Goal: Task Accomplishment & Management: Use online tool/utility

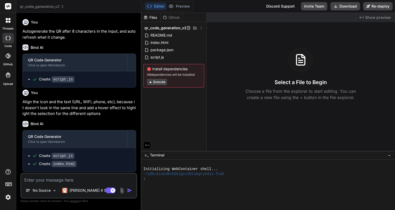
scroll to position [198, 0]
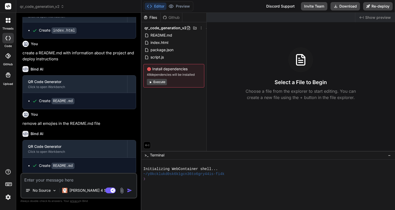
click at [70, 179] on textarea at bounding box center [78, 178] width 115 height 9
type textarea "c"
type textarea "x"
type textarea "cr"
type textarea "x"
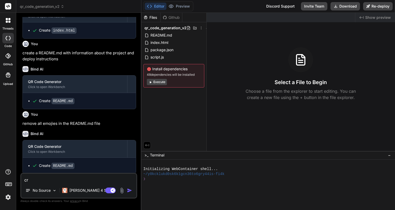
type textarea "cre"
type textarea "x"
type textarea "crea"
type textarea "x"
type textarea "creat"
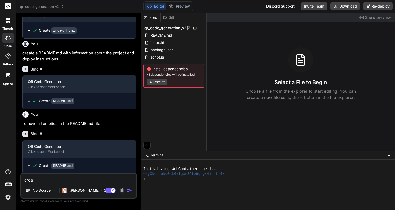
type textarea "x"
type textarea "create"
type textarea "x"
type textarea "create"
type textarea "x"
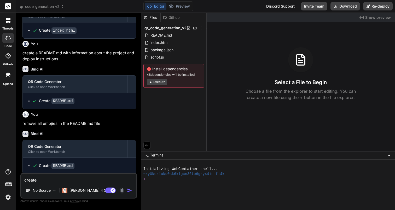
type textarea "create a"
type textarea "x"
type textarea "create a"
type textarea "x"
type textarea "create a b"
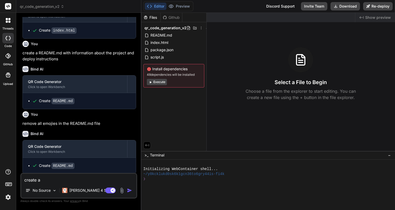
type textarea "x"
type textarea "create a be"
type textarea "x"
type textarea "create a bet"
type textarea "x"
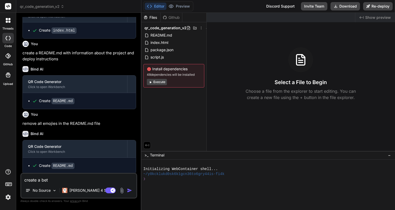
type textarea "create a bett"
type textarea "x"
type textarea "create a [PERSON_NAME]"
type textarea "x"
type textarea "create a better"
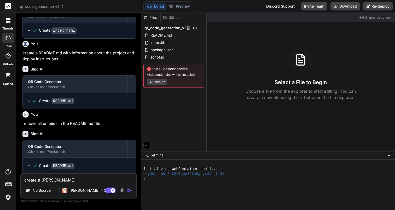
type textarea "x"
type textarea "create a better"
type textarea "x"
type textarea "create a better s"
type textarea "x"
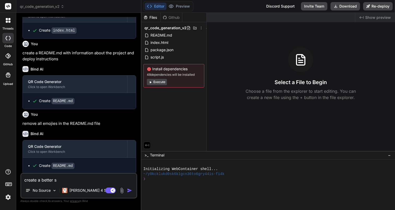
type textarea "create a better sc"
type textarea "x"
type textarea "create a better sca"
type textarea "x"
type textarea "create a better scaf"
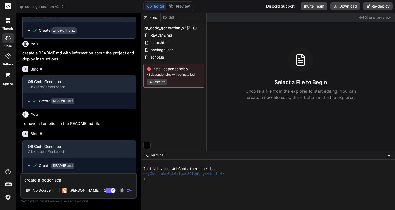
type textarea "x"
type textarea "create a better scafo"
type textarea "x"
type textarea "create a better scafol"
type textarea "x"
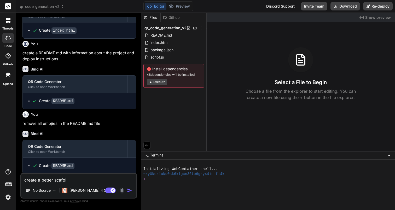
type textarea "create a better scafold"
type textarea "x"
type textarea "create a better scafoldi"
type textarea "x"
type textarea "create a better scafoldin"
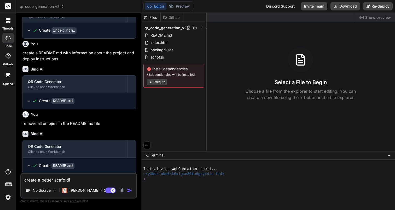
type textarea "x"
type textarea "create a better scafolding"
type textarea "x"
type textarea "create a better scafolding"
type textarea "x"
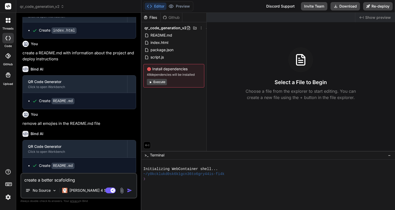
type textarea "create a better scafolding s"
type textarea "x"
type textarea "create a better scafolding st"
type textarea "x"
type textarea "create a better scafolding s"
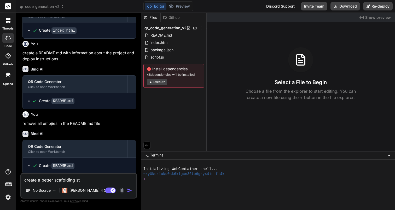
type textarea "x"
type textarea "create a better scafolding"
type textarea "x"
type textarea "create a better scafolding m"
type textarea "x"
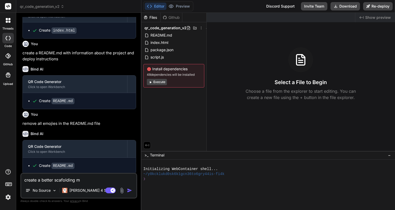
type textarea "create a better scafolding mo"
type textarea "x"
type textarea "create a better scafolding mod"
type textarea "x"
type textarea "create a better scafolding mode"
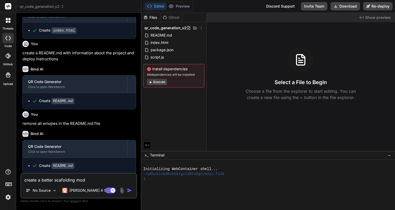
type textarea "x"
type textarea "create a better scafolding model"
type textarea "x"
click at [65, 180] on textarea "create a better scafolding model" at bounding box center [78, 178] width 115 height 9
type textarea "create a better scaffolding model"
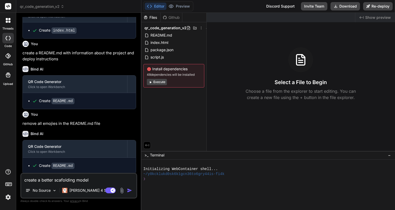
type textarea "x"
click at [97, 181] on textarea "create a better scaffolding model" at bounding box center [78, 178] width 115 height 9
type textarea "create a better scaffolding model,"
type textarea "x"
type textarea "create a better scaffolding model,"
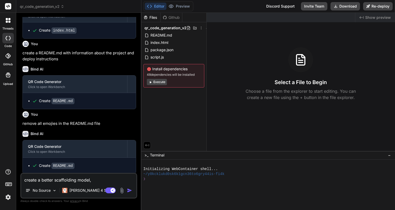
type textarea "x"
type textarea "create a better scaffolding model, t"
type textarea "x"
type textarea "create a better scaffolding model, ti"
type textarea "x"
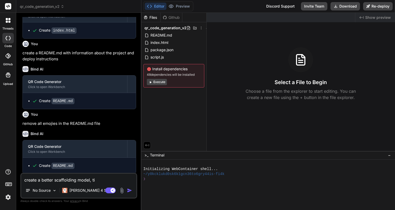
type textarea "create a better scaffolding model, tit"
type textarea "x"
type textarea "create a better scaffolding model, [PERSON_NAME]"
type textarea "x"
type textarea "create a better scaffolding model, tit"
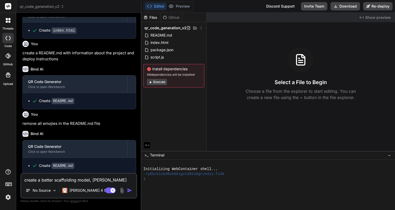
type textarea "x"
type textarea "create a better scaffolding model, ti"
type textarea "x"
type textarea "create a better scaffolding model, t"
type textarea "x"
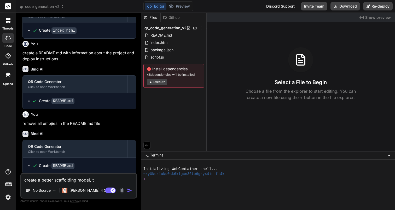
type textarea "create a better scaffolding model,"
type textarea "x"
type textarea "create a better scaffolding model,"
type textarea "x"
type textarea "create a better scaffolding model"
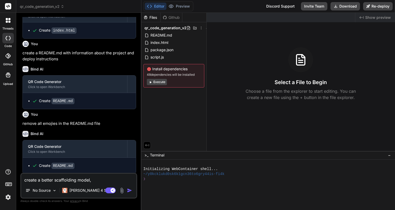
type textarea "x"
click at [31, 182] on textarea "create a better scaffolding model" at bounding box center [78, 178] width 115 height 9
type textarea "u a better scaffolding model"
type textarea "x"
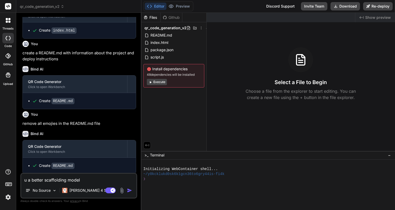
type textarea "us a better scaffolding model"
type textarea "x"
type textarea "use a better scaffolding model"
type textarea "x"
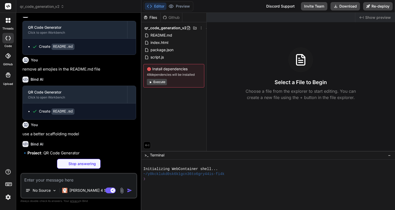
scroll to position [253, 0]
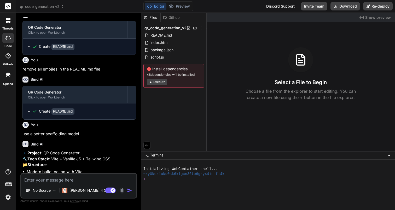
type textarea "x"
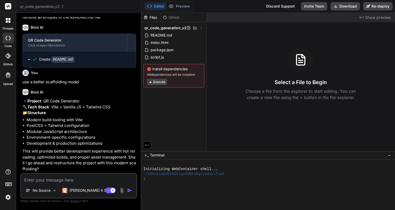
click at [74, 183] on textarea at bounding box center [78, 178] width 115 height 9
type textarea "y"
type textarea "x"
type textarea "ye"
type textarea "x"
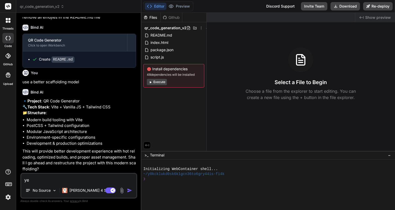
type textarea "yes"
type textarea "x"
type textarea "yes,"
type textarea "x"
type textarea "yes,"
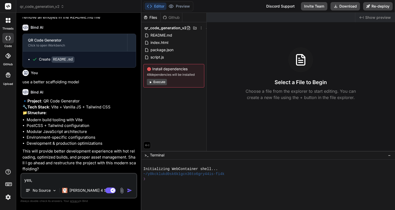
type textarea "x"
type textarea "yes, r"
type textarea "x"
type textarea "yes, re"
type textarea "x"
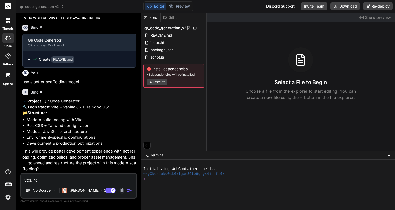
type textarea "yes, res"
type textarea "x"
type textarea "yes, rest"
type textarea "x"
type textarea "yes, restr"
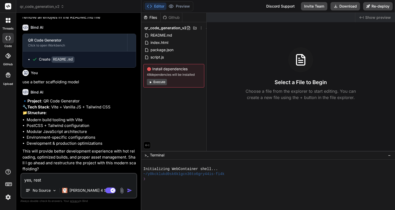
type textarea "x"
type textarea "yes, restru"
type textarea "x"
type textarea "yes, restruc"
type textarea "x"
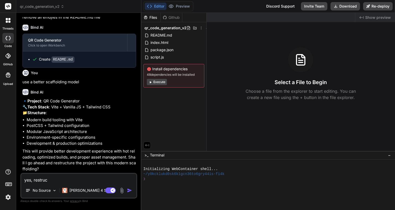
type textarea "yes, restruct"
type textarea "x"
type textarea "yes, restructu"
type textarea "x"
type textarea "yes, restructur"
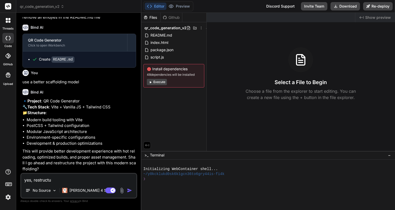
type textarea "x"
type textarea "yes, restructure"
type textarea "x"
type textarea "yes, restructure"
type textarea "x"
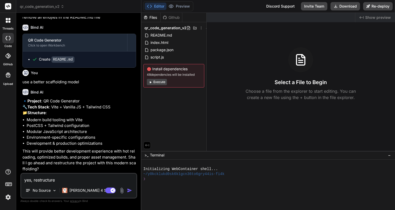
type textarea "yes, restructure t"
type textarea "x"
type textarea "yes, restructure th"
type textarea "x"
type textarea "yes, restructure the"
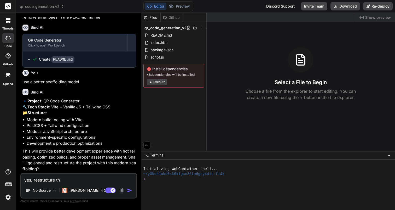
type textarea "x"
type textarea "yes, restructure the"
type textarea "x"
type textarea "yes, restructure the p"
type textarea "x"
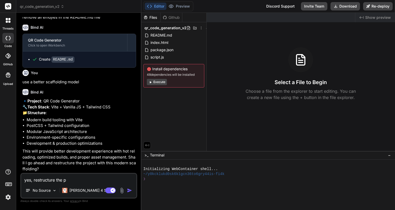
type textarea "yes, restructure the pr"
type textarea "x"
type textarea "yes, restructure the pro"
type textarea "x"
type textarea "yes, restructure the proj"
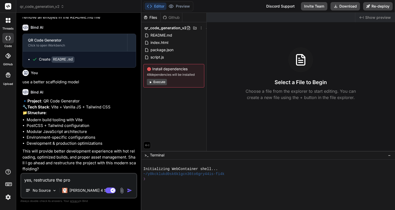
type textarea "x"
type textarea "yes, restructure the proje"
type textarea "x"
type textarea "yes, restructure the projec"
type textarea "x"
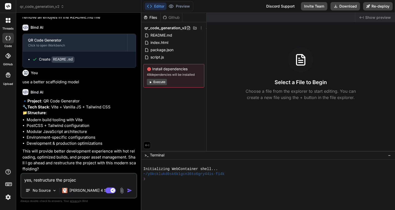
type textarea "yes, restructure the project"
type textarea "x"
type textarea "yes, restructure the project,"
type textarea "x"
type textarea "yes, restructure the project,"
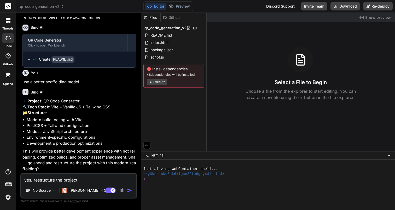
type textarea "x"
type textarea "yes, restructure the project, p"
type textarea "x"
type textarea "yes, restructure the project, pl"
type textarea "x"
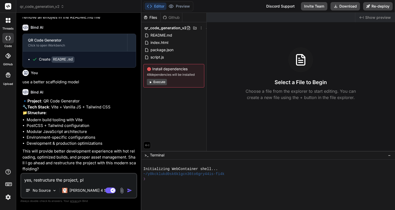
type textarea "yes, restructure the project, ple"
type textarea "x"
type textarea "yes, restructure the project, plea"
type textarea "x"
type textarea "yes, restructure the project, pleas"
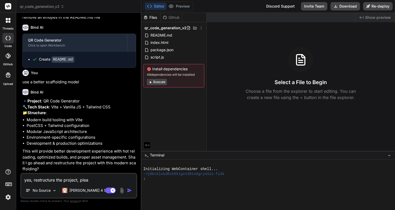
type textarea "x"
type textarea "yes, restructure the project, please"
type textarea "x"
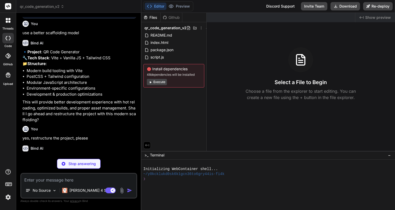
scroll to position [370, 0]
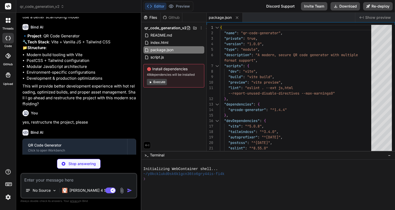
type textarea "x"
type textarea "include: ['qrcode-generator'] } })"
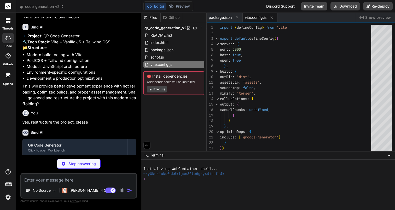
type textarea "x"
type textarea "} } }, }, plugins: [], }"
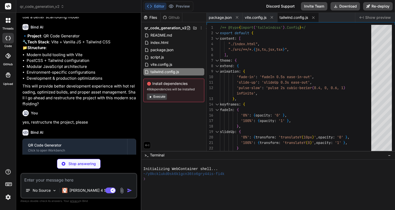
type textarea "x"
type textarea "export default { plugins: { tailwindcss: {}, autoprefixer: {}, }, }"
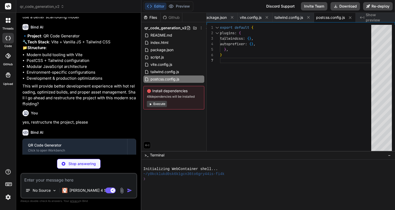
scroll to position [430, 0]
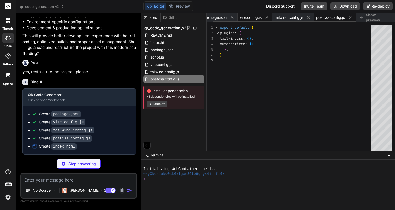
type textarea "x"
click at [242, 19] on span "vite.config.js" at bounding box center [251, 17] width 22 height 5
type textarea "include: ['qrcode-generator'] } })"
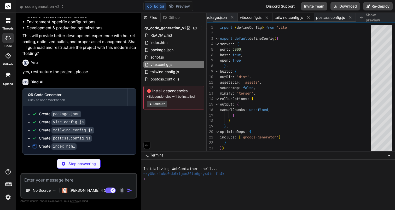
type textarea "x"
click at [282, 20] on div "tailwind.config.js" at bounding box center [294, 17] width 42 height 9
type textarea "} } }, }, plugins: [], }"
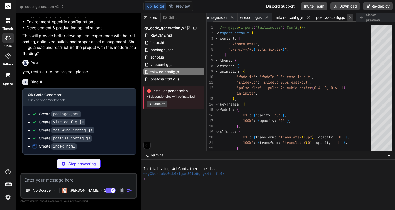
type textarea "x"
type textarea "</div> </div> </div> </div> </div> <script type="module" src="/src/main.js"></s…"
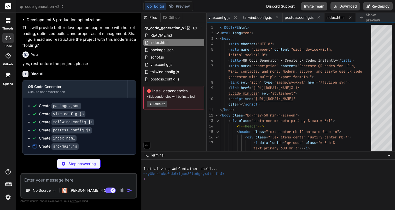
click at [105, 118] on ul "Create package.json Create vite.config.js Create tailwind.config.js Create post…" at bounding box center [79, 126] width 103 height 46
type textarea "x"
type textarea "} })"
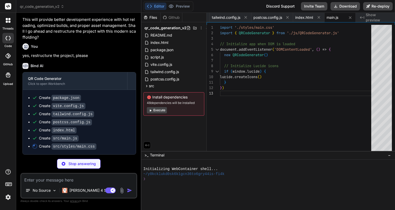
scroll to position [446, 0]
type textarea "x"
type textarea ".form-section.hidden { @apply opacity-0 max-h-0 overflow-hidden; } }"
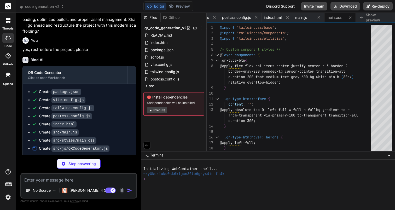
scroll to position [454, 0]
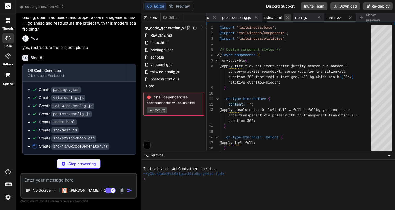
type textarea "x"
type textarea "errorDiv.textContent = SecurityValidator.htmlEncode(message) errorDiv.classList…"
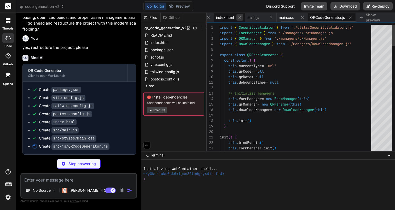
click at [242, 16] on button at bounding box center [240, 17] width 7 height 7
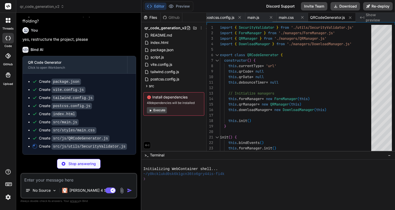
click at [242, 16] on button at bounding box center [240, 17] width 7 height 7
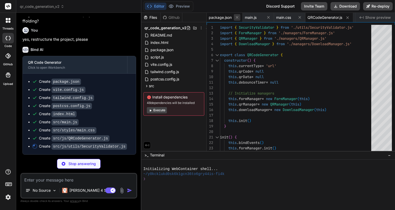
click at [237, 17] on icon at bounding box center [237, 17] width 4 height 4
click at [234, 17] on icon at bounding box center [232, 17] width 4 height 4
click at [225, 18] on span "QRCodeGenerator.js" at bounding box center [226, 17] width 35 height 5
click at [249, 16] on icon at bounding box center [249, 17] width 4 height 4
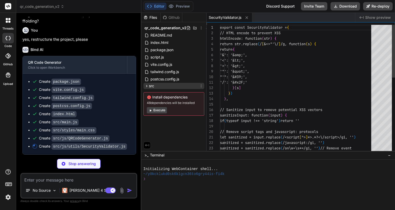
click at [146, 86] on icon at bounding box center [147, 86] width 4 height 4
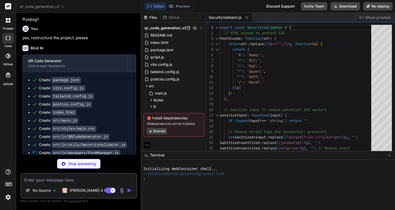
scroll to position [470, 0]
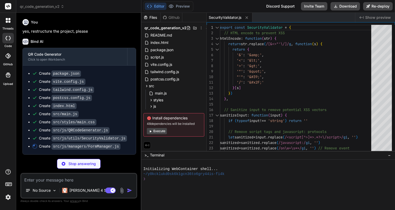
type textarea "x"
type textarea "} }"
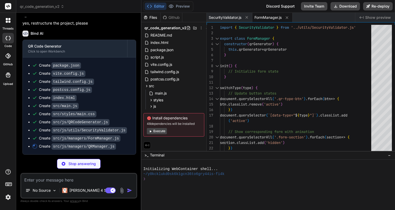
scroll to position [478, 0]
type textarea "x"
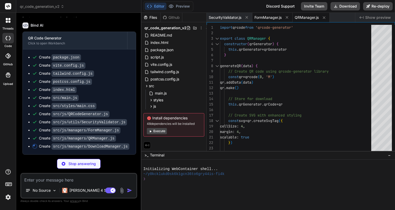
click at [270, 17] on span "FormManager.js" at bounding box center [268, 17] width 27 height 5
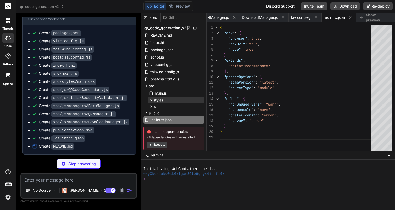
scroll to position [12, 0]
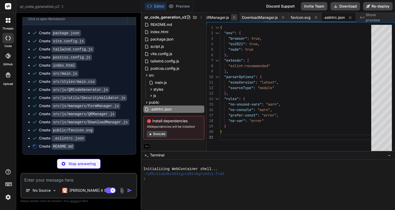
click at [234, 19] on icon at bounding box center [234, 17] width 4 height 4
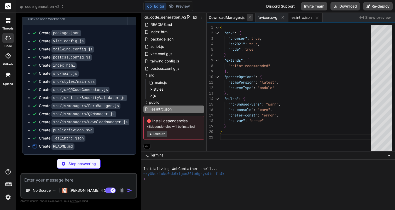
click at [247, 17] on button at bounding box center [250, 17] width 7 height 7
click at [234, 18] on icon at bounding box center [234, 17] width 4 height 4
click at [221, 19] on span ".eslintrc.json" at bounding box center [219, 17] width 21 height 5
click at [236, 18] on icon at bounding box center [235, 17] width 3 height 3
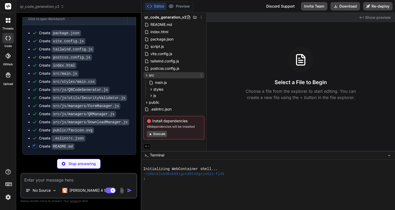
click at [146, 75] on icon at bounding box center [147, 75] width 4 height 4
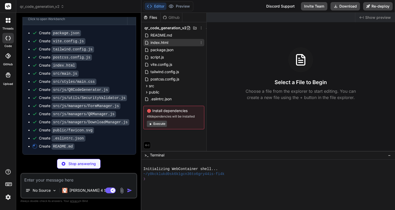
click at [167, 43] on span "index.html" at bounding box center [159, 42] width 19 height 6
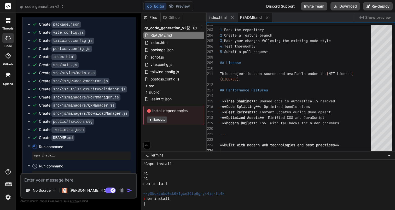
scroll to position [531, 0]
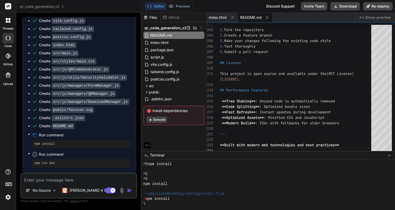
click at [173, 206] on div "\" at bounding box center [266, 204] width 245 height 5
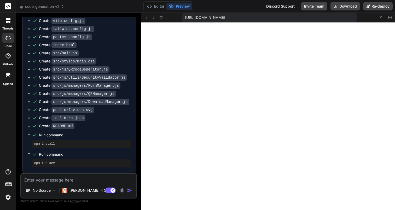
scroll to position [532, 0]
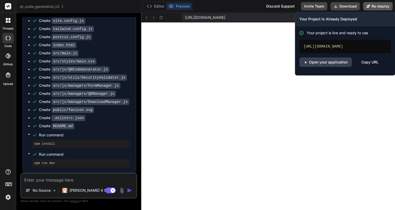
click at [376, 7] on button "Re-deploy" at bounding box center [378, 6] width 30 height 8
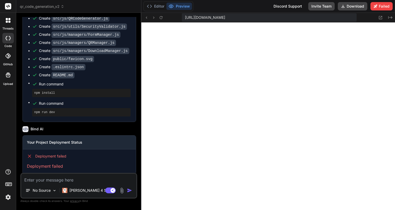
scroll to position [591, 0]
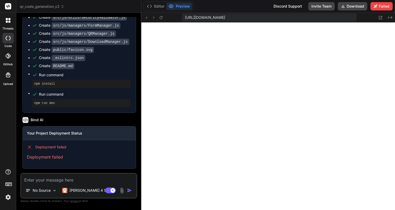
click at [56, 134] on h3 "Your Project Deployment Status" at bounding box center [79, 133] width 105 height 5
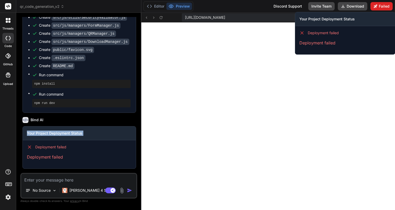
click at [384, 8] on button "Failed" at bounding box center [382, 6] width 22 height 8
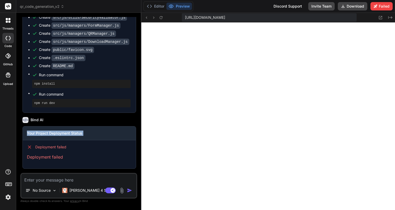
click at [55, 156] on p "Deployment failed" at bounding box center [79, 157] width 105 height 6
click at [54, 184] on div "No Source [PERSON_NAME] 4 S.. Agent Mode. When this toggle is activated, AI aut…" at bounding box center [78, 186] width 117 height 26
click at [49, 181] on textarea at bounding box center [78, 178] width 115 height 9
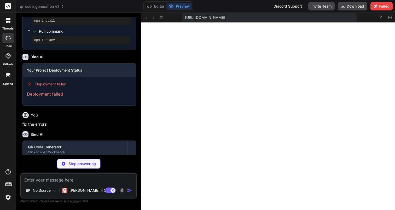
scroll to position [674, 0]
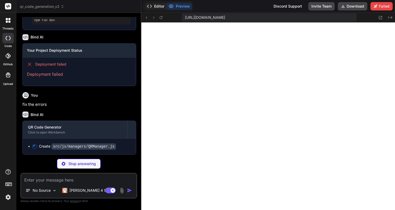
click at [156, 7] on button "Editor" at bounding box center [156, 6] width 22 height 7
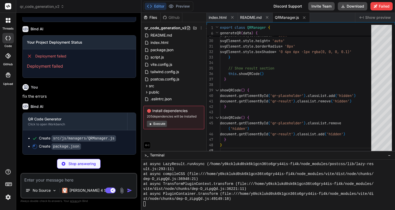
scroll to position [0, 0]
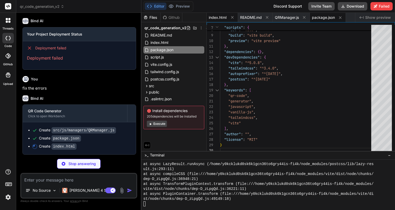
click at [225, 18] on span "index.html" at bounding box center [218, 17] width 18 height 5
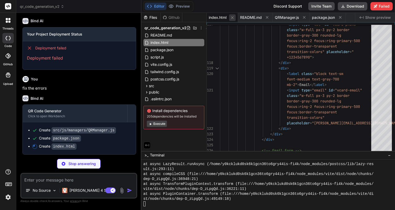
click at [232, 18] on icon at bounding box center [232, 17] width 3 height 3
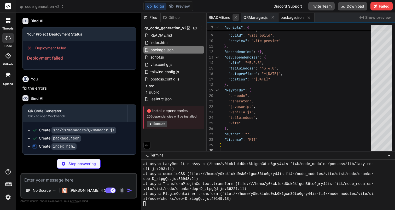
click at [236, 18] on icon at bounding box center [236, 17] width 4 height 4
click at [236, 18] on icon at bounding box center [238, 17] width 4 height 4
click at [236, 18] on icon at bounding box center [237, 17] width 4 height 4
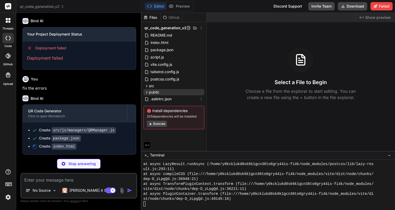
scroll to position [745, 0]
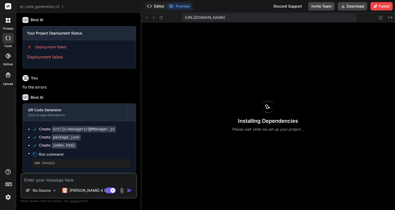
click at [159, 7] on button "Editor" at bounding box center [156, 6] width 22 height 7
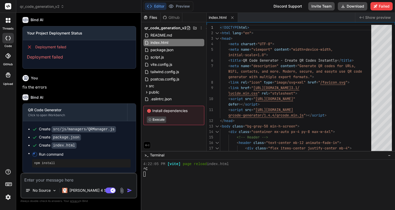
click at [224, 176] on div at bounding box center [266, 174] width 245 height 5
click at [179, 8] on button "Preview" at bounding box center [180, 6] width 26 height 7
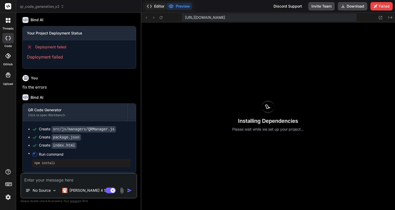
click at [161, 8] on button "Editor" at bounding box center [156, 6] width 22 height 7
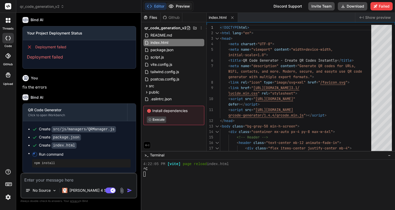
click at [180, 7] on button "Preview" at bounding box center [180, 6] width 26 height 7
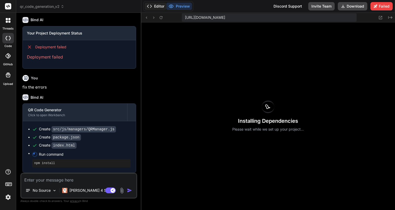
click at [160, 7] on button "Editor" at bounding box center [156, 6] width 22 height 7
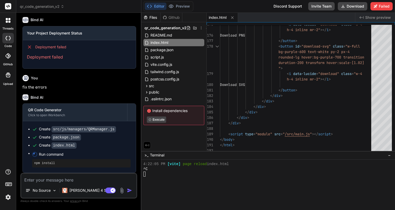
click at [68, 179] on textarea at bounding box center [78, 178] width 115 height 9
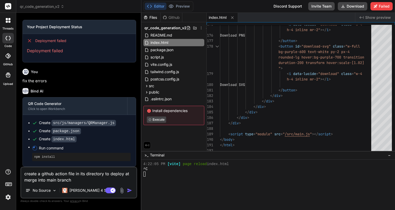
scroll to position [697, 0]
click at [180, 7] on button "Preview" at bounding box center [180, 6] width 26 height 7
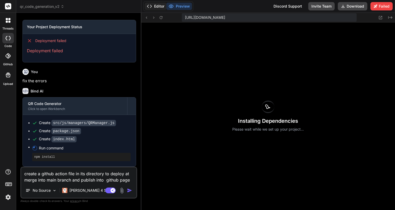
click at [160, 8] on button "Editor" at bounding box center [156, 6] width 22 height 7
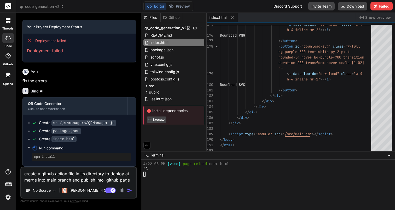
click at [206, 162] on span "page reload" at bounding box center [195, 164] width 24 height 5
click at [88, 149] on span "Run command" at bounding box center [85, 148] width 92 height 5
click at [66, 158] on pre "npm install" at bounding box center [81, 157] width 94 height 4
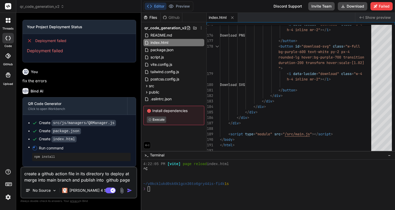
click at [66, 158] on pre "npm install" at bounding box center [81, 157] width 94 height 4
copy div "npm install 🎉 Your Preview is Ready! Tap to view your project preview View Prev…"
click at [169, 200] on div at bounding box center [266, 199] width 245 height 5
click at [8, 20] on icon at bounding box center [8, 20] width 5 height 5
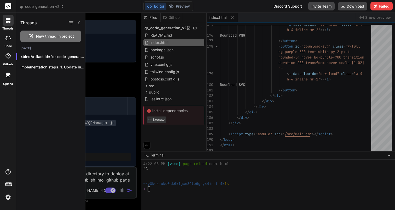
click at [79, 22] on icon at bounding box center [79, 23] width 4 height 4
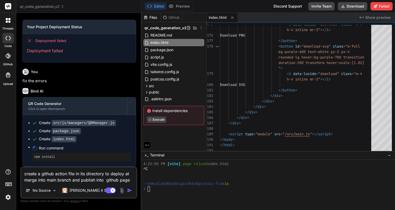
click at [180, 112] on span "Install dependencies" at bounding box center [174, 110] width 54 height 5
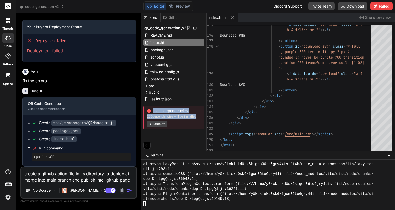
click at [88, 176] on textarea "create a github action file in its directory to deploy at merge into main branc…" at bounding box center [78, 176] width 115 height 16
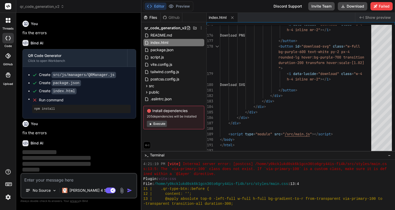
scroll to position [585, 0]
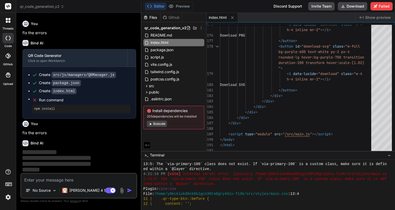
click at [212, 176] on span "Internal server error: [postcss] /home/y0kcklukd0sk6k1gcn36to6gry44is-fi4k/src/…" at bounding box center [285, 174] width 204 height 5
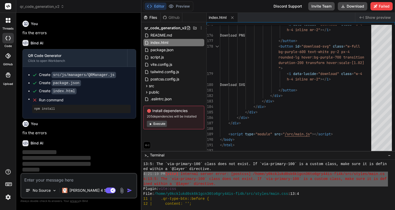
click at [212, 176] on span "Internal server error: [postcss] /home/y0kcklukd0sk6k1gcn36to6gry44is-fi4k/src/…" at bounding box center [283, 174] width 204 height 5
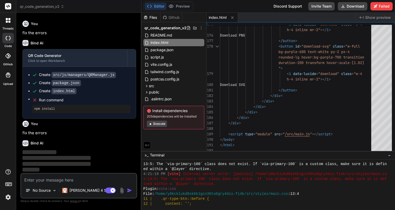
click at [212, 176] on span "Internal server error: [postcss] /home/y0kcklukd0sk6k1gcn36to6gry44is-fi4k/src/…" at bounding box center [285, 174] width 204 height 5
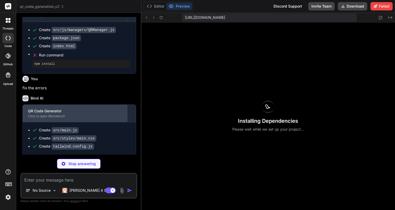
scroll to position [1088, 0]
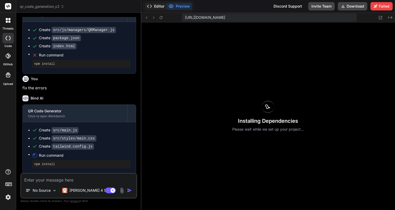
click at [158, 6] on button "Editor" at bounding box center [156, 6] width 22 height 7
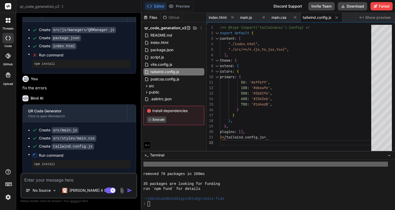
click at [145, 3] on button "Editor" at bounding box center [156, 6] width 22 height 7
click at [208, 203] on div "❯" at bounding box center [266, 204] width 245 height 5
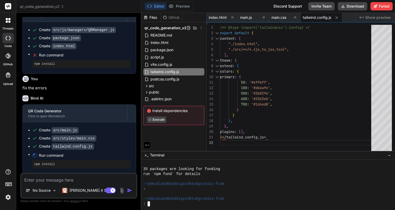
scroll to position [1103, 0]
click at [181, 7] on button "Preview" at bounding box center [180, 6] width 26 height 7
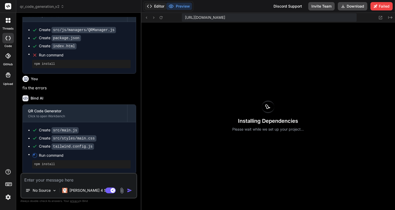
click at [150, 6] on icon at bounding box center [149, 6] width 5 height 5
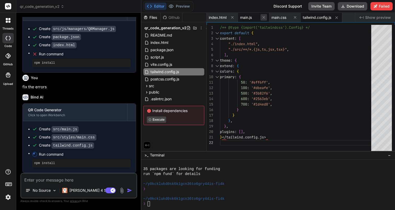
click at [264, 16] on icon at bounding box center [264, 17] width 4 height 4
click at [264, 16] on span "tailwind.config.js" at bounding box center [254, 17] width 29 height 5
click at [273, 18] on icon at bounding box center [274, 17] width 4 height 4
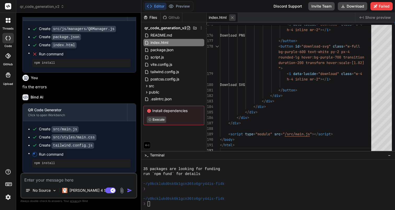
click at [231, 18] on icon at bounding box center [232, 17] width 3 height 3
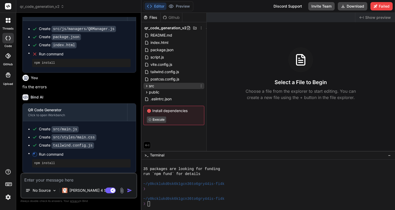
click at [147, 87] on icon at bounding box center [147, 86] width 4 height 4
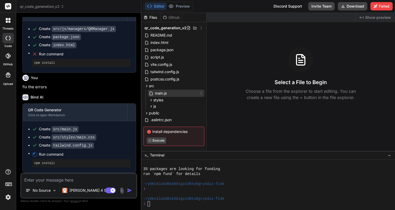
click at [156, 94] on span "main.js" at bounding box center [161, 93] width 13 height 6
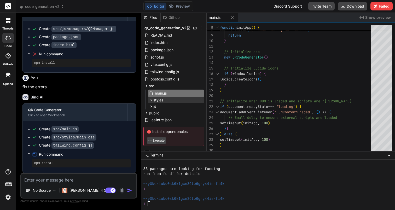
click at [151, 100] on icon at bounding box center [151, 100] width 1 height 2
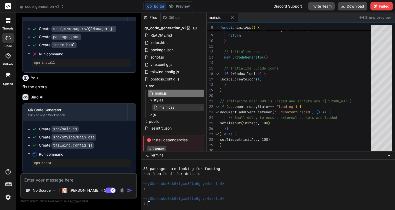
click at [162, 107] on span "main.css" at bounding box center [167, 107] width 16 height 6
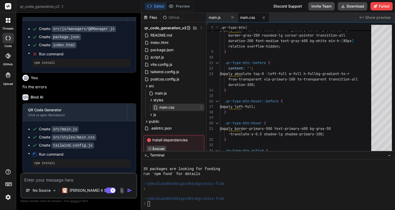
scroll to position [16, 0]
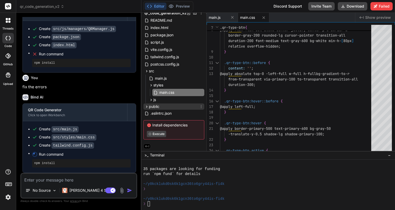
click at [145, 105] on icon at bounding box center [147, 107] width 4 height 4
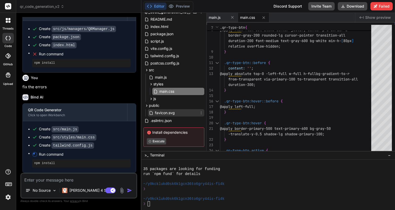
click at [158, 113] on span "favicon.svg" at bounding box center [165, 113] width 21 height 6
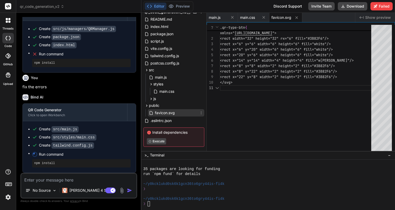
scroll to position [5, 0]
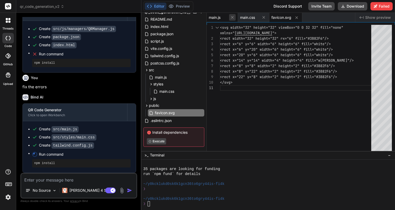
click at [234, 18] on icon at bounding box center [232, 17] width 4 height 4
click at [234, 18] on icon at bounding box center [234, 17] width 4 height 4
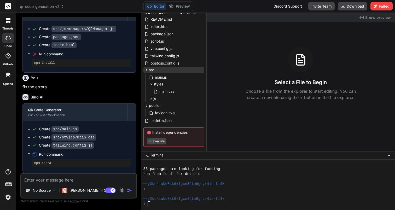
click at [147, 70] on icon at bounding box center [146, 70] width 1 height 2
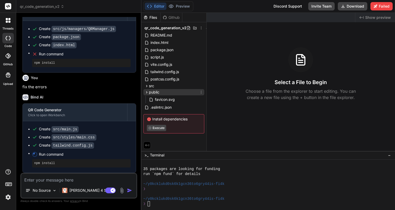
click at [147, 91] on icon at bounding box center [147, 92] width 4 height 4
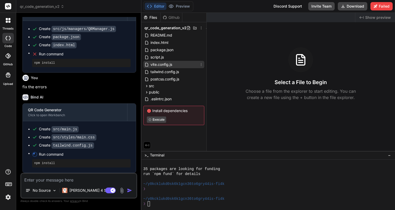
click at [164, 64] on span "vite.config.js" at bounding box center [161, 64] width 23 height 6
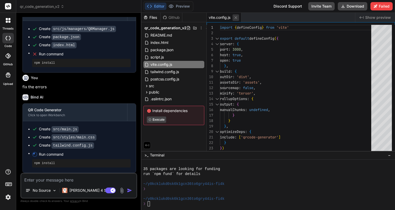
click at [237, 17] on icon at bounding box center [236, 17] width 4 height 4
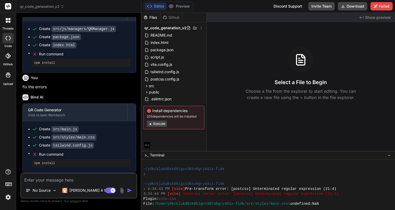
scroll to position [1120, 0]
click at [226, 189] on span "Pre-transform error: [postcss] Unterminated regular expression (21:4)" at bounding box center [260, 189] width 151 height 5
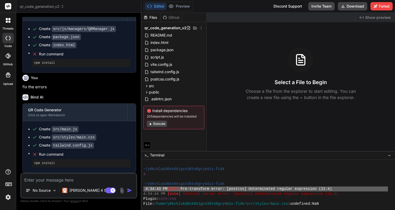
click at [258, 194] on span "Internal server error: [postcss] Unterminated regular expression (21:4)" at bounding box center [261, 194] width 156 height 5
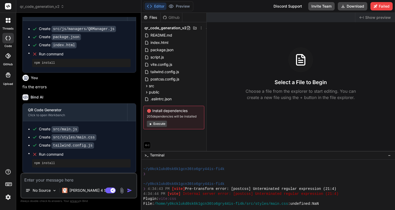
click at [258, 194] on span "Internal server error: [postcss] Unterminated regular expression (21:4)" at bounding box center [261, 194] width 156 height 5
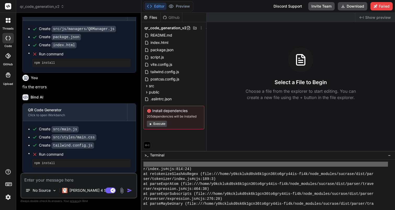
scroll to position [1257, 0]
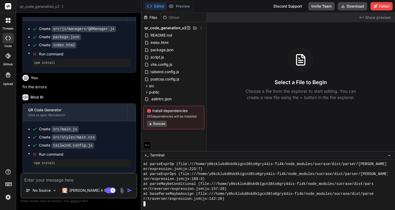
click at [226, 195] on span "at baseParseMaybeAssign (file:///home/y0kcklukd0sk6k1gcn36to6gry44is-fi4k/node_…" at bounding box center [259, 194] width 231 height 5
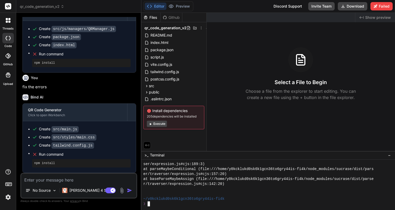
click at [85, 180] on textarea at bounding box center [78, 178] width 115 height 9
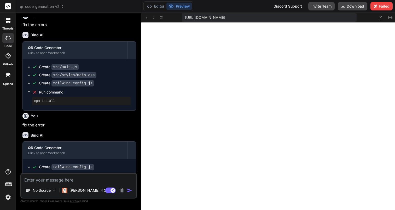
scroll to position [874, 0]
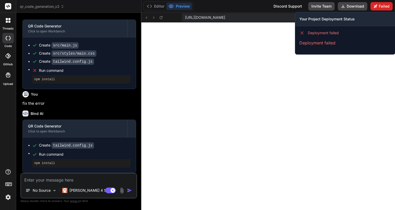
click at [386, 7] on button "Failed" at bounding box center [382, 6] width 22 height 8
click at [383, 7] on button "Failed" at bounding box center [382, 6] width 22 height 8
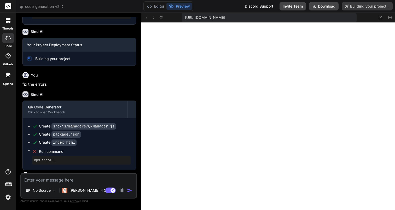
scroll to position [860, 0]
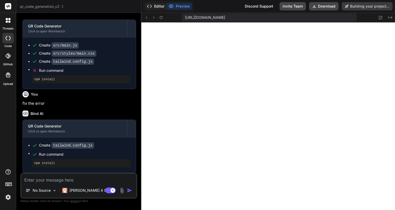
click at [158, 7] on button "Editor" at bounding box center [156, 6] width 22 height 7
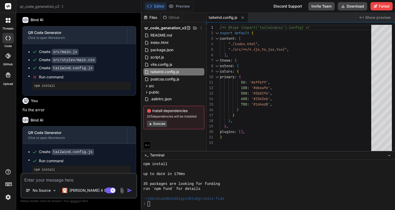
scroll to position [874, 0]
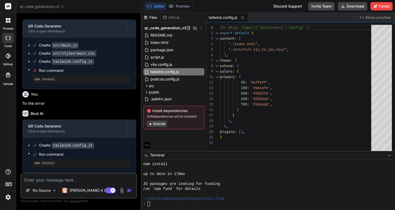
click at [161, 123] on button "Execute" at bounding box center [157, 124] width 20 height 6
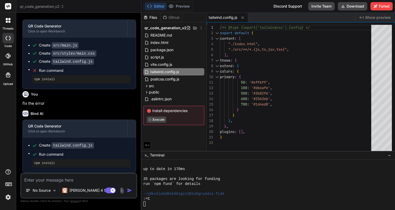
scroll to position [1381, 0]
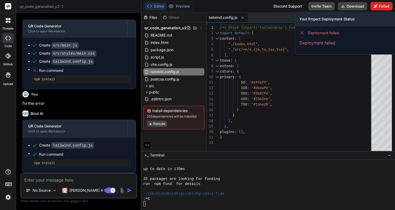
click at [383, 4] on button "Failed" at bounding box center [382, 6] width 22 height 8
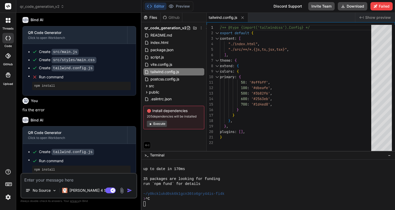
scroll to position [874, 0]
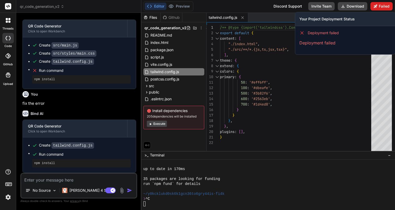
click at [383, 7] on button "Failed" at bounding box center [382, 6] width 22 height 8
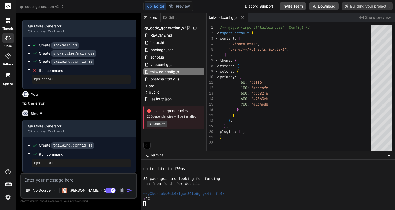
click at [157, 8] on button "Editor" at bounding box center [156, 6] width 22 height 7
click at [181, 4] on button "Preview" at bounding box center [180, 6] width 26 height 7
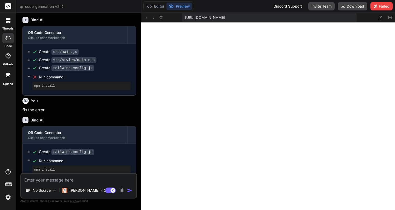
scroll to position [874, 0]
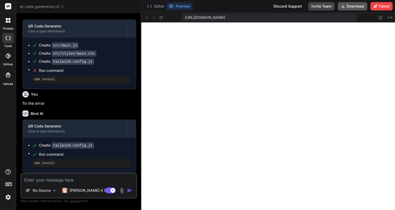
click at [359, 7] on button "Download" at bounding box center [353, 6] width 30 height 8
click at [54, 165] on pre "npm install" at bounding box center [81, 163] width 94 height 4
copy div "npm install 🎉 Your Preview is Ready! Tap to view your project preview View Prev…"
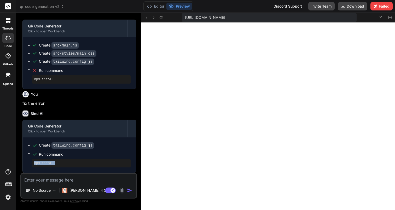
click at [63, 179] on textarea at bounding box center [78, 178] width 115 height 9
click at [100, 181] on textarea "create a GitHub action file to" at bounding box center [78, 178] width 115 height 9
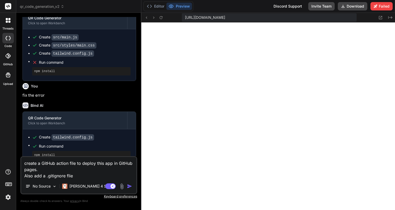
click at [59, 176] on textarea "create a GitHub action file to deploy this app in GitHub pages. Also add a .git…" at bounding box center [78, 168] width 115 height 22
click at [131, 186] on img "button" at bounding box center [129, 186] width 5 height 5
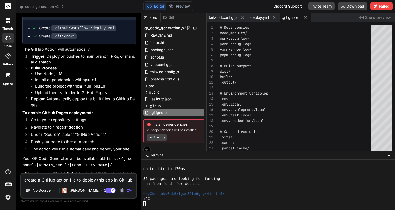
scroll to position [1071, 0]
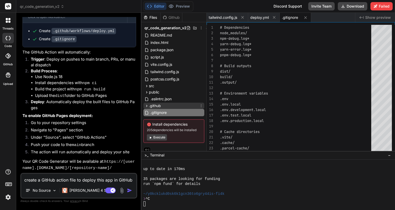
click at [147, 106] on icon at bounding box center [147, 106] width 4 height 4
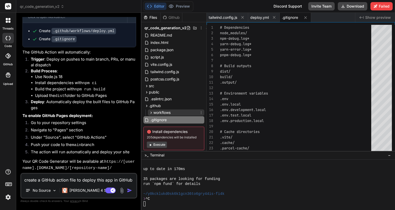
click at [151, 112] on icon at bounding box center [151, 113] width 1 height 2
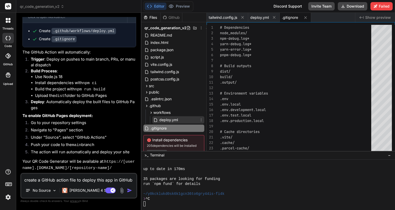
click at [161, 120] on span "deploy.yml" at bounding box center [169, 120] width 20 height 6
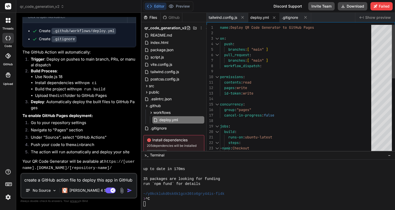
click at [270, 54] on div "name : Deploy QR Code Generator to GitHub Pages on : push : branches : [ "main"…" at bounding box center [297, 179] width 155 height 308
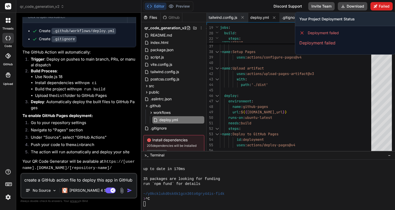
click at [376, 5] on icon at bounding box center [375, 5] width 3 height 3
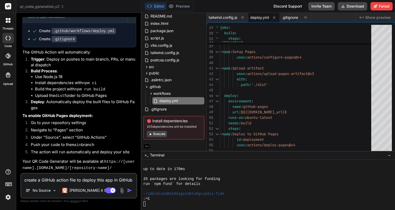
scroll to position [1089, 0]
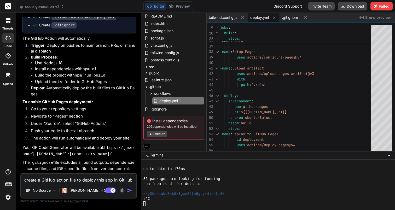
click at [93, 150] on p "Your QR Code Generator will be available at: https://[username].[DOMAIN_NAME]/[…" at bounding box center [79, 151] width 114 height 13
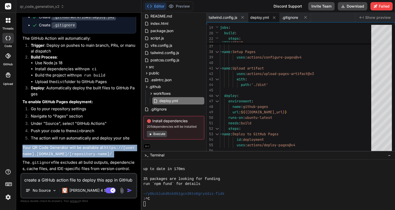
click at [98, 165] on p "The .gitignore file excludes all build outputs, dependencies, cache files, and …" at bounding box center [79, 166] width 114 height 12
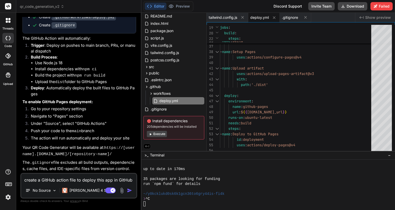
click at [261, 16] on span "deploy.yml" at bounding box center [260, 17] width 19 height 5
click at [312, 127] on div "run : npm ci - name : Build run : npm run build - name : Setup Pages uses : act…" at bounding box center [297, 0] width 155 height 308
click at [282, 75] on div "run : npm ci - name : Build run : npm run build - name : Setup Pages uses : act…" at bounding box center [297, 0] width 155 height 308
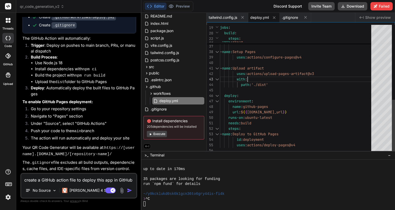
click at [282, 75] on div "run : npm ci - name : Build run : npm run build - name : Setup Pages uses : act…" at bounding box center [297, 0] width 155 height 308
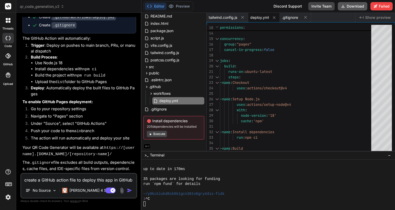
click at [360, 8] on button "Download" at bounding box center [353, 6] width 30 height 8
click at [326, 106] on div "run : npm ci - name : Build run : npm run build - name : Install dependencies c…" at bounding box center [297, 113] width 155 height 308
click at [274, 17] on icon at bounding box center [274, 17] width 4 height 4
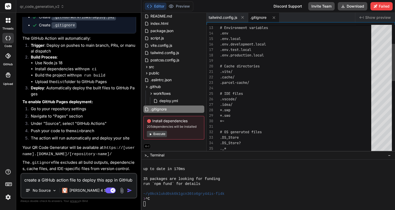
click at [274, 17] on icon at bounding box center [274, 17] width 4 height 4
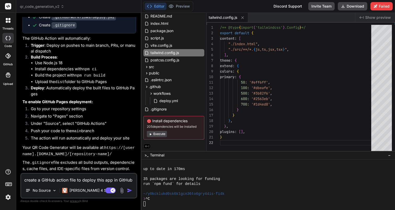
scroll to position [5, 0]
click at [243, 18] on icon at bounding box center [243, 17] width 4 height 4
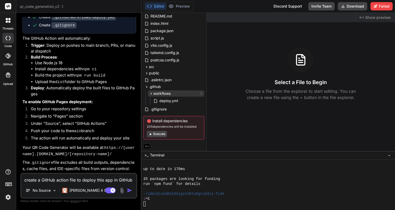
scroll to position [0, 0]
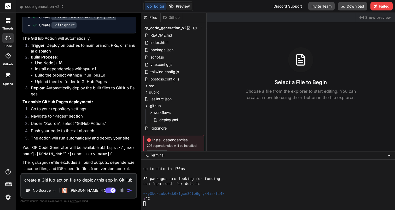
click at [179, 4] on button "Preview" at bounding box center [180, 6] width 26 height 7
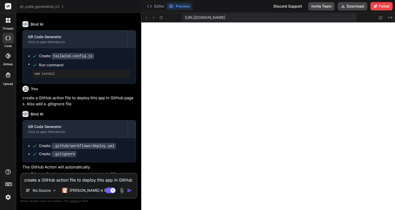
scroll to position [1089, 0]
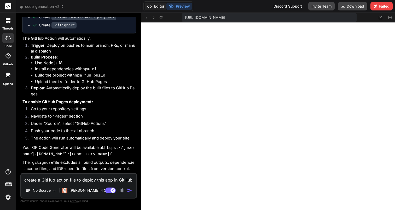
click at [156, 7] on button "Editor" at bounding box center [156, 6] width 22 height 7
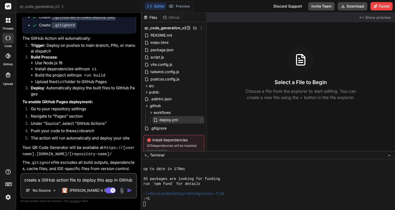
click at [167, 122] on span "deploy.yml" at bounding box center [169, 120] width 20 height 6
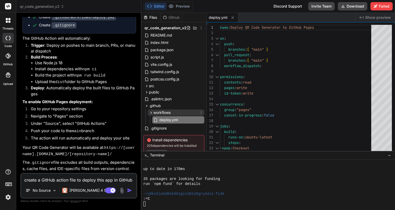
click at [151, 114] on icon at bounding box center [151, 113] width 4 height 4
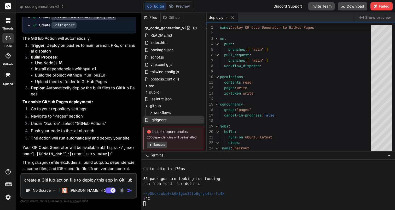
click at [155, 119] on span ".gitignore" at bounding box center [158, 120] width 17 height 6
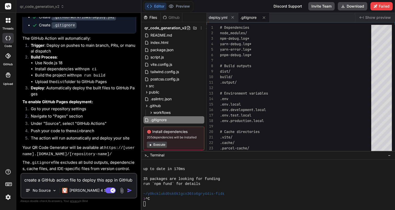
click at [82, 180] on textarea "create a GitHub action file to deploy this app in GitHub pages. Also add a .git…" at bounding box center [78, 178] width 115 height 9
